Goal: Information Seeking & Learning: Learn about a topic

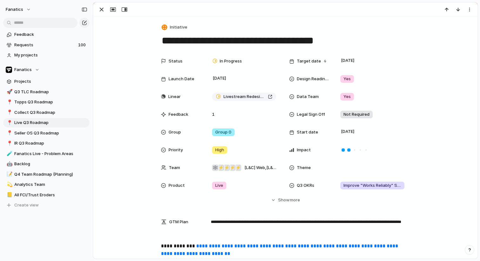
scroll to position [92, 0]
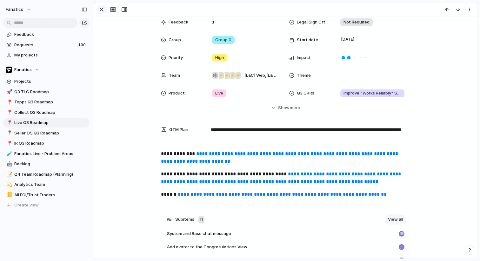
click at [104, 10] on div "button" at bounding box center [102, 10] width 8 height 8
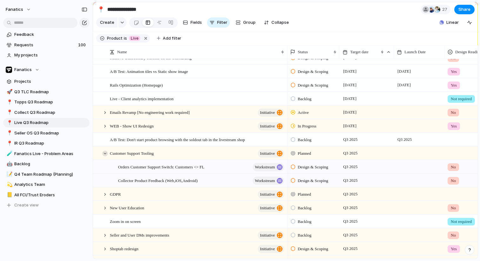
click at [105, 152] on div at bounding box center [105, 154] width 6 height 6
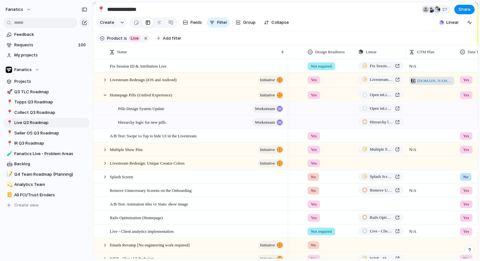
click at [423, 81] on span "[DOMAIN_NAME][URL]" at bounding box center [434, 81] width 35 height 6
click at [51, 134] on span "Seller OS Q3 Roadmap" at bounding box center [50, 133] width 73 height 6
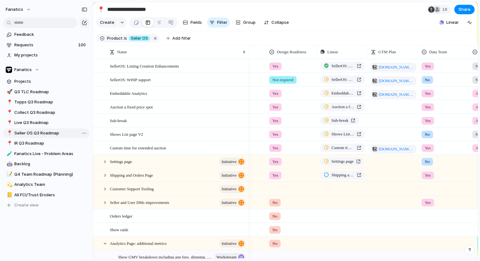
type input "**********"
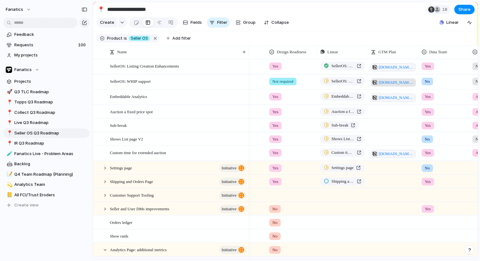
click at [388, 83] on span "[DOMAIN_NAME][URL]" at bounding box center [396, 82] width 35 height 6
click at [384, 99] on span "[DOMAIN_NAME][URL]" at bounding box center [396, 98] width 35 height 6
